Goal: Task Accomplishment & Management: Use online tool/utility

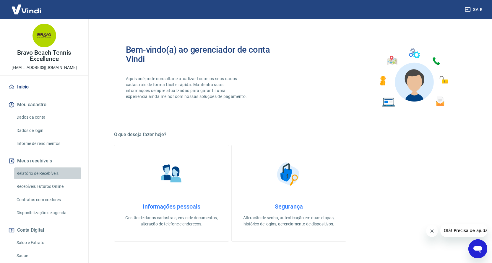
click at [54, 174] on link "Relatório de Recebíveis" at bounding box center [47, 173] width 67 height 12
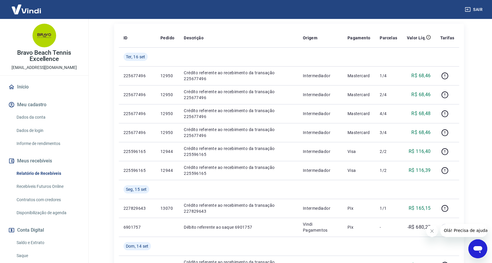
scroll to position [89, 0]
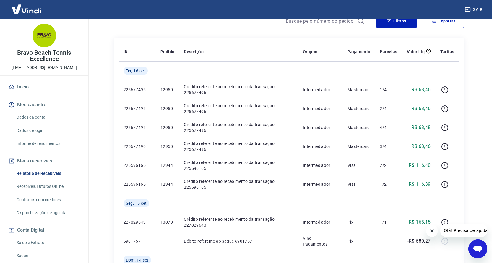
click at [32, 242] on link "Saldo e Extrato" at bounding box center [47, 242] width 67 height 12
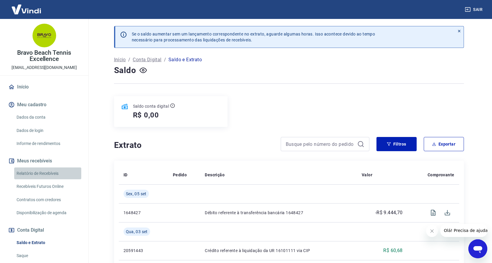
click at [53, 172] on link "Relatório de Recebíveis" at bounding box center [47, 173] width 67 height 12
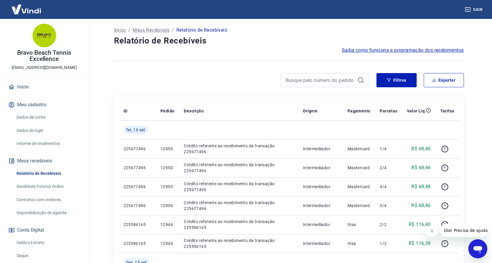
scroll to position [59, 0]
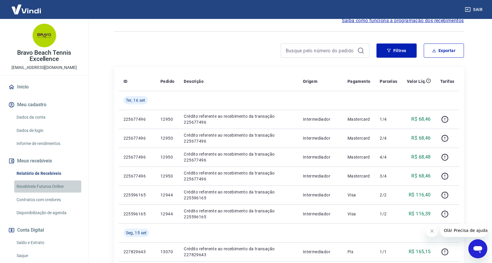
click at [53, 187] on link "Recebíveis Futuros Online" at bounding box center [47, 186] width 67 height 12
